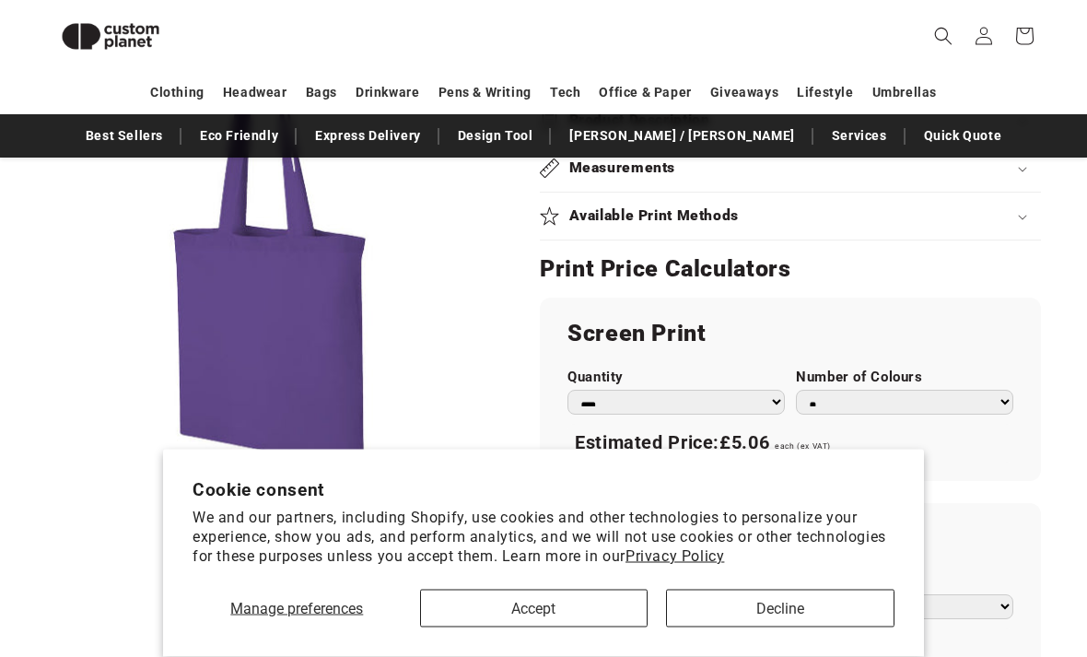
scroll to position [899, 0]
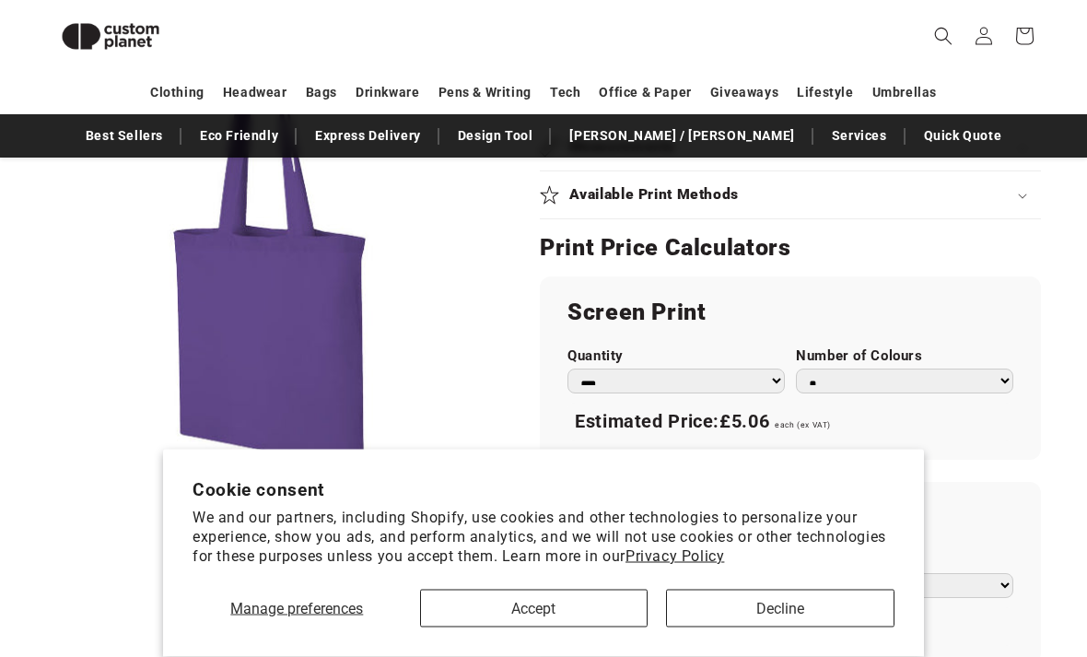
click at [746, 627] on button "Decline" at bounding box center [780, 609] width 228 height 38
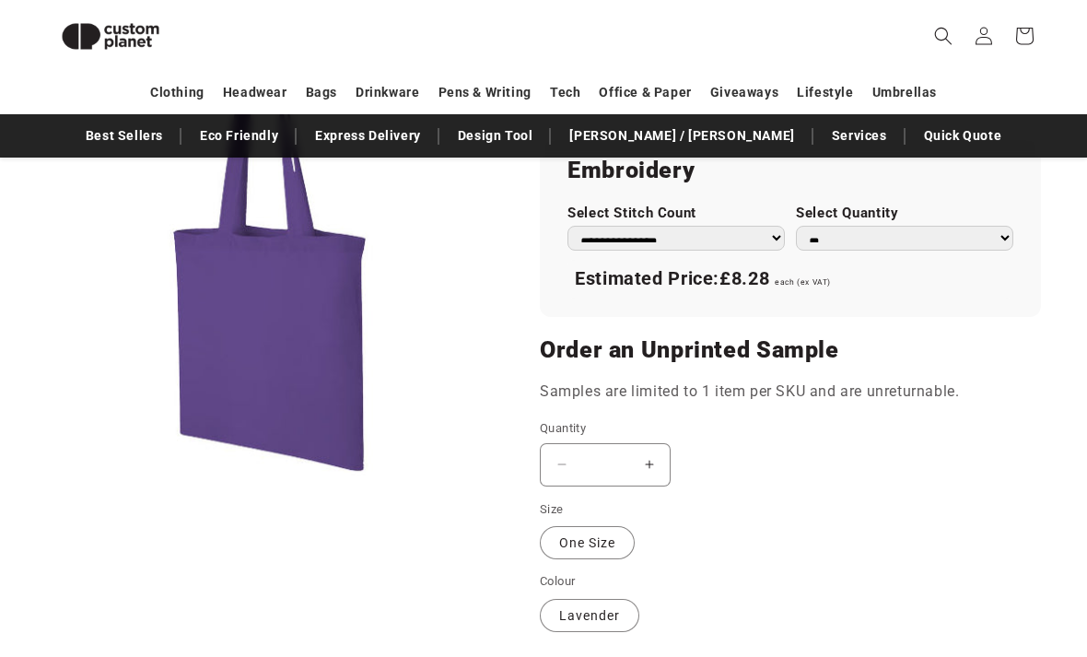
scroll to position [1245, 0]
click at [591, 601] on label "Lavender Variant sold out or unavailable" at bounding box center [589, 617] width 99 height 33
click at [590, 601] on label "Lavender Variant sold out or unavailable" at bounding box center [589, 617] width 99 height 33
click at [579, 601] on label "Lavender Variant sold out or unavailable" at bounding box center [589, 617] width 99 height 33
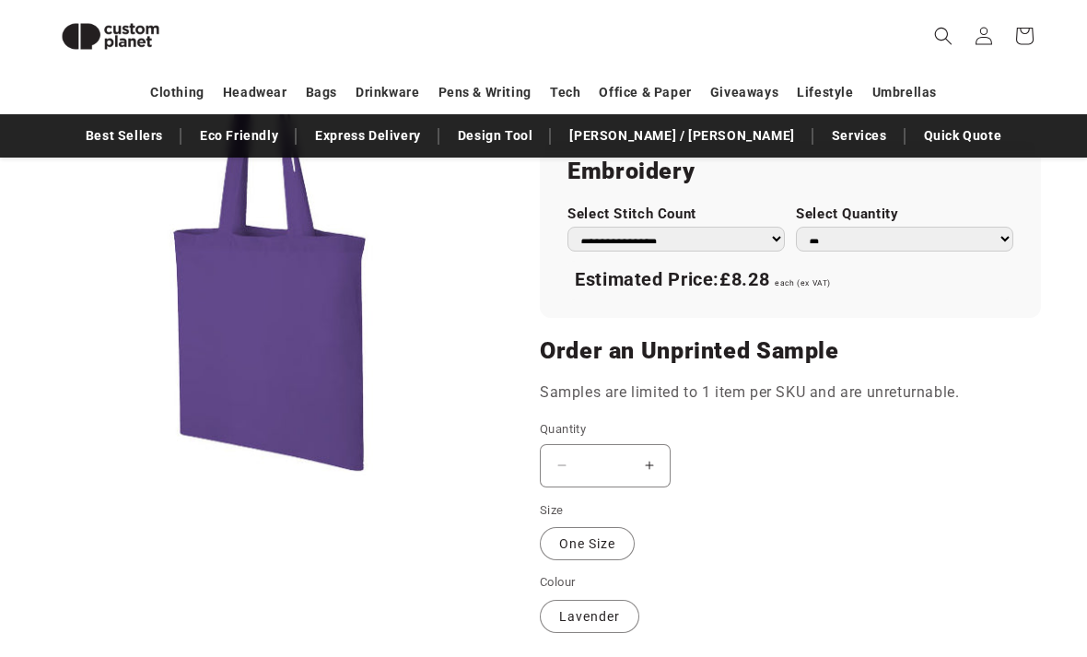
click at [570, 605] on label "Lavender Variant sold out or unavailable" at bounding box center [589, 617] width 99 height 33
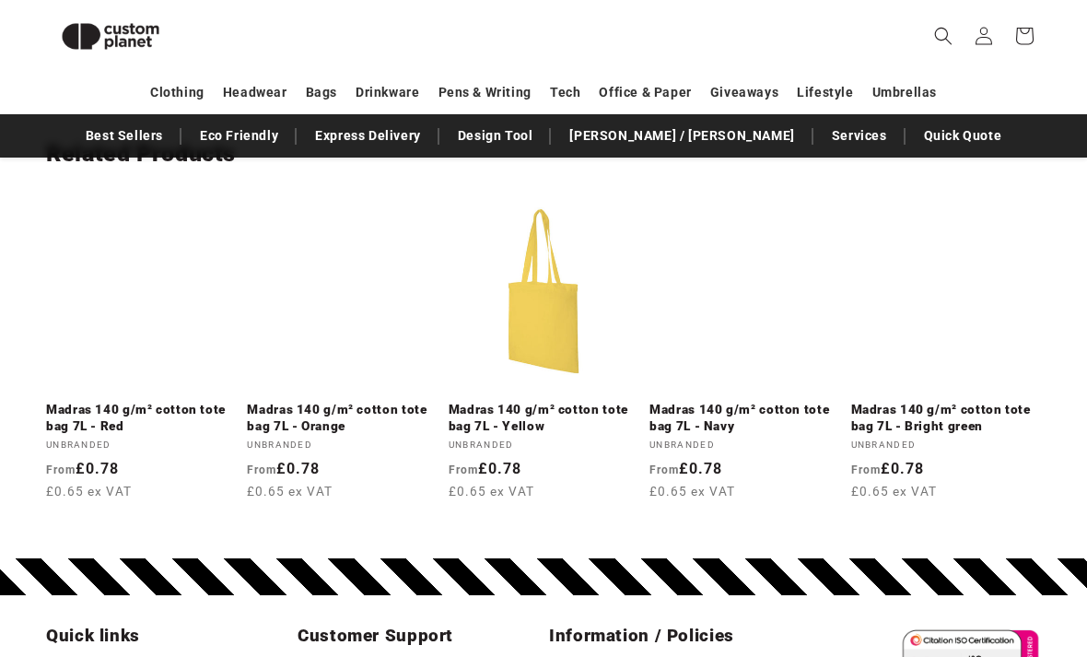
scroll to position [2150, 0]
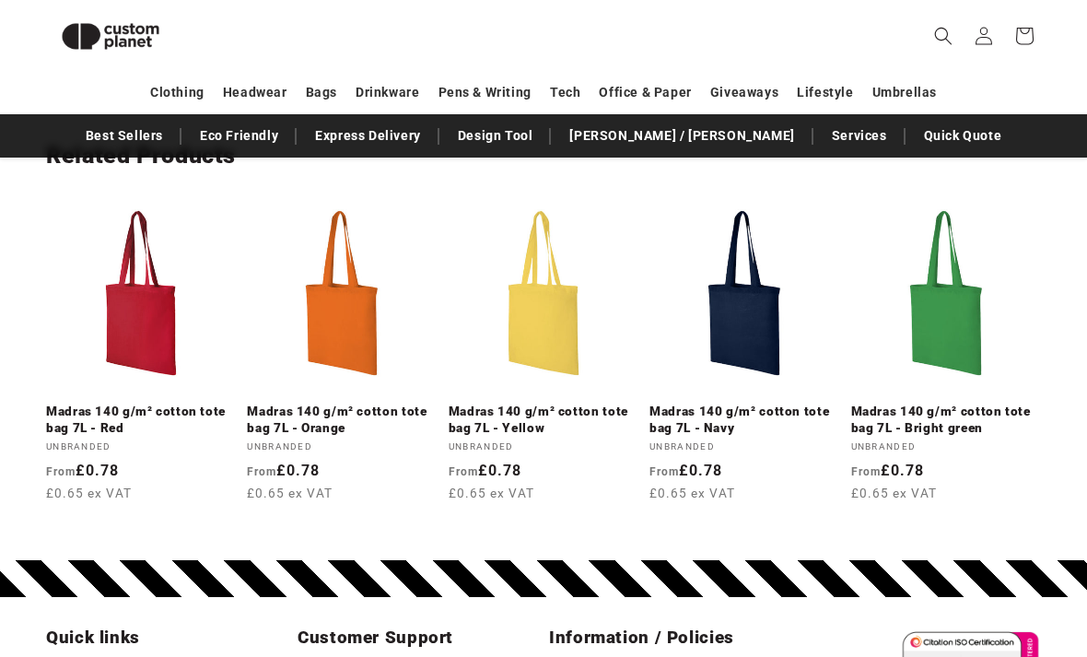
click at [552, 403] on link "Madras 140 g/m² cotton tote bag 7L - Yellow" at bounding box center [544, 419] width 190 height 32
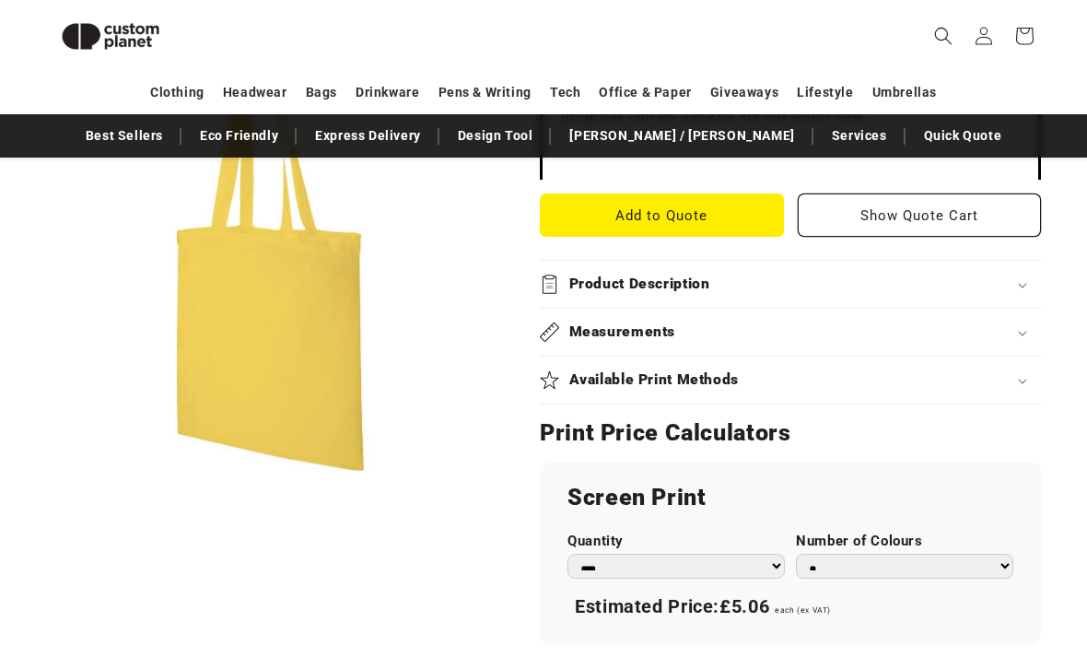
scroll to position [715, 0]
click at [680, 275] on h2 "Product Description" at bounding box center [639, 284] width 141 height 19
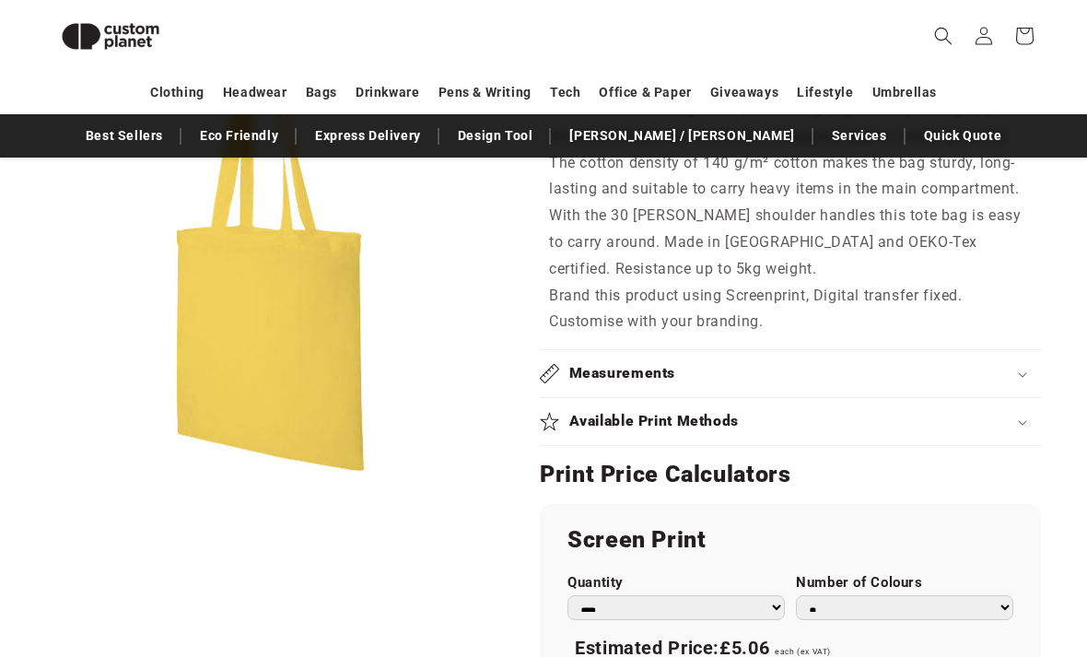
scroll to position [927, 0]
click at [677, 363] on div "Measurements" at bounding box center [790, 372] width 501 height 19
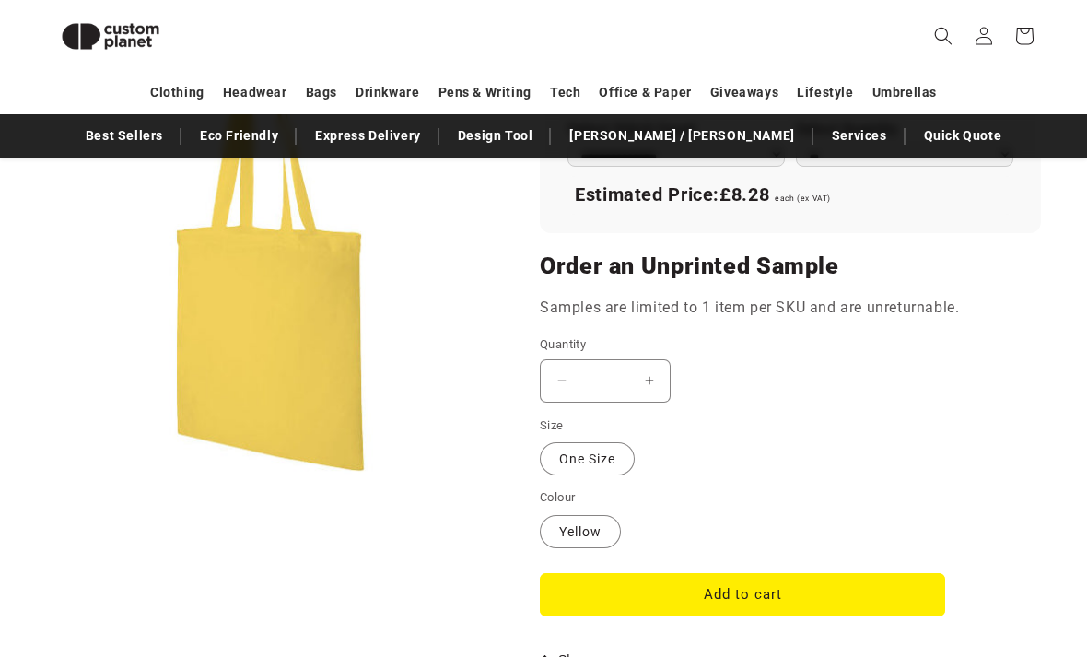
scroll to position [1624, 0]
click at [657, 370] on button "Increase quantity for Madras 140 g/m² cotton tote bag 7L - Yellow" at bounding box center [648, 380] width 41 height 43
click at [658, 369] on button "Increase quantity for Madras 140 g/m² cotton tote bag 7L - Yellow" at bounding box center [648, 380] width 41 height 43
click at [650, 369] on button "Increase quantity for Madras 140 g/m² cotton tote bag 7L - Yellow" at bounding box center [648, 380] width 41 height 43
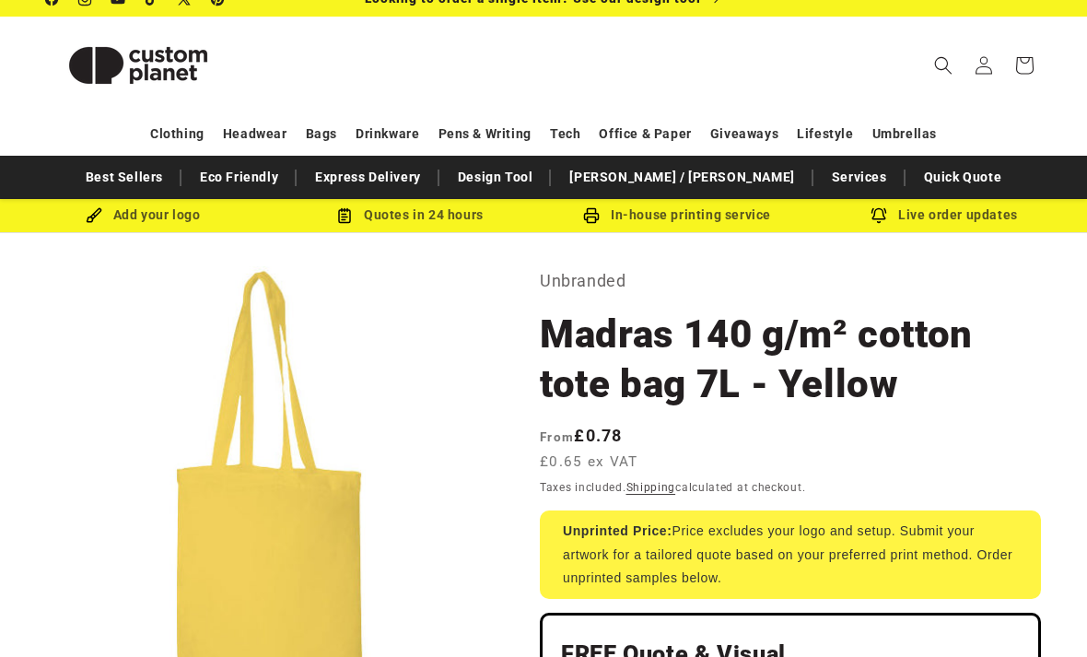
scroll to position [21, 0]
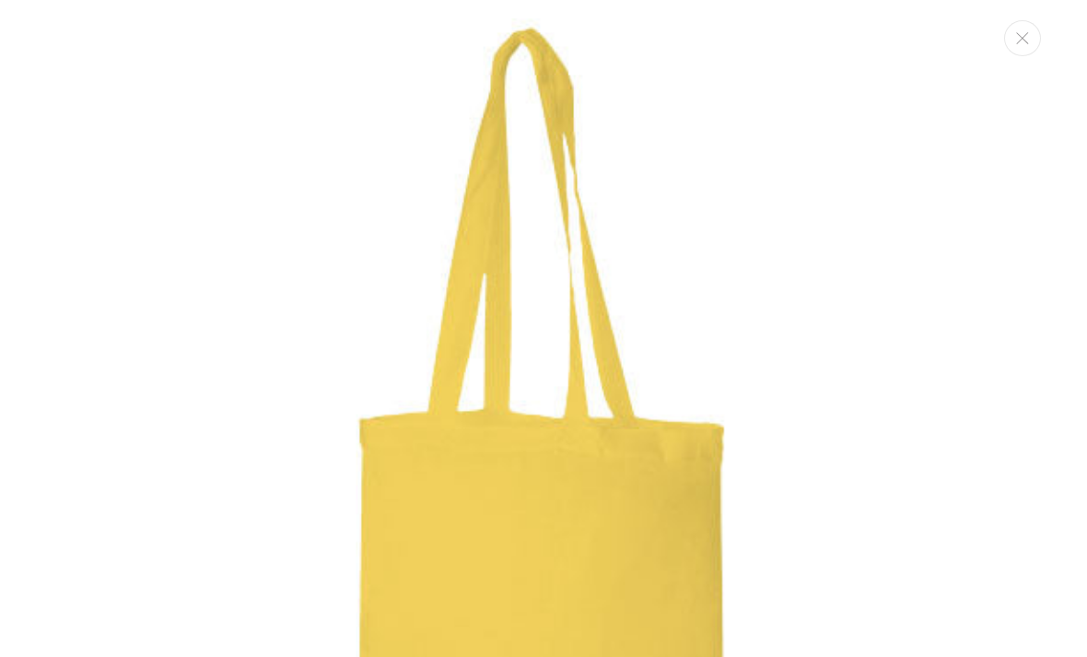
scroll to position [0, 0]
click at [637, 115] on img "Media gallery" at bounding box center [543, 460] width 884 height 884
